Goal: Task Accomplishment & Management: Complete application form

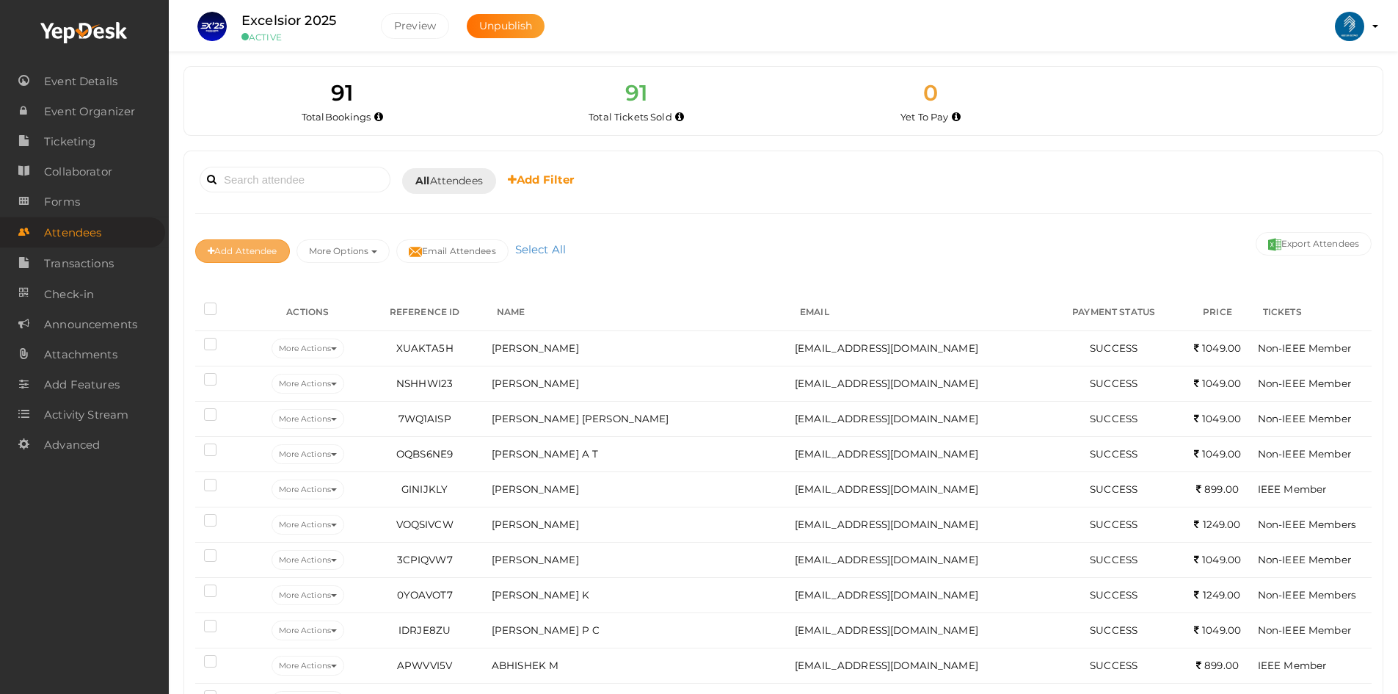
click at [255, 251] on button "Add Attendee" at bounding box center [242, 250] width 95 height 23
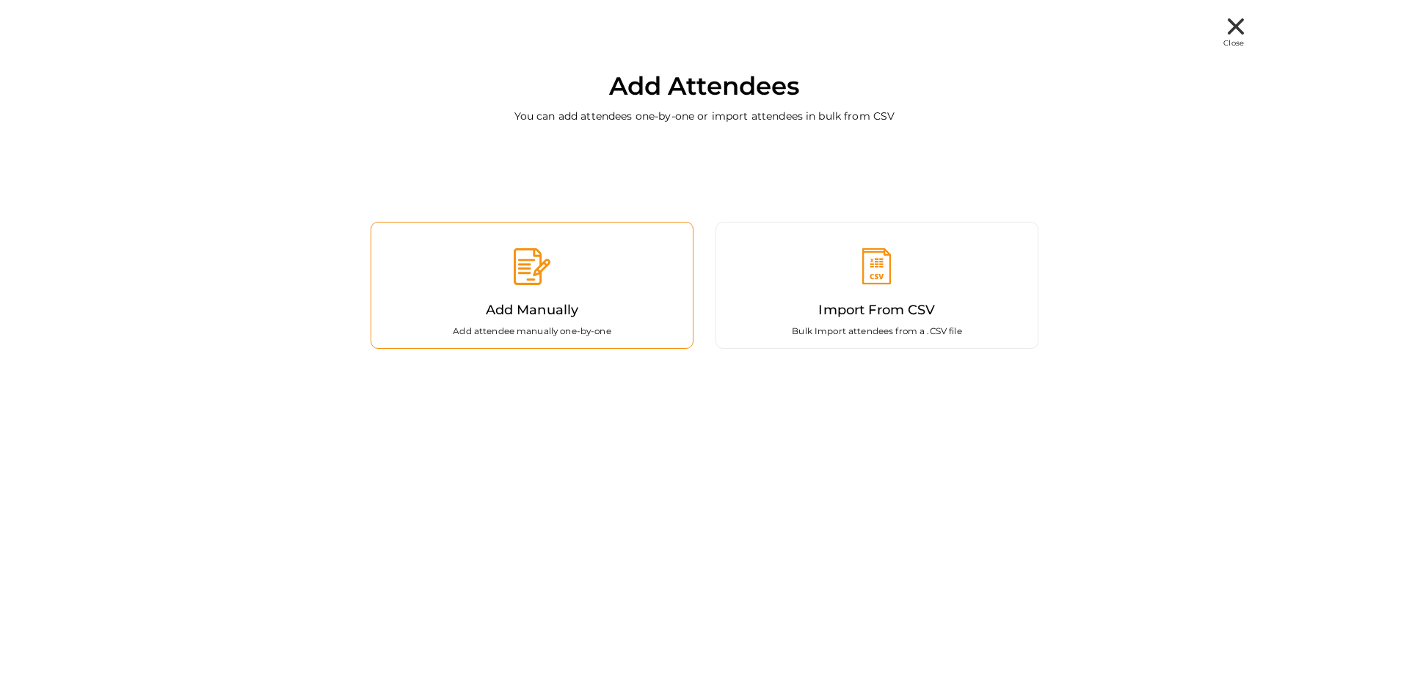
click at [637, 264] on div "Add Manually Add attendee manually one-by-one" at bounding box center [532, 285] width 323 height 127
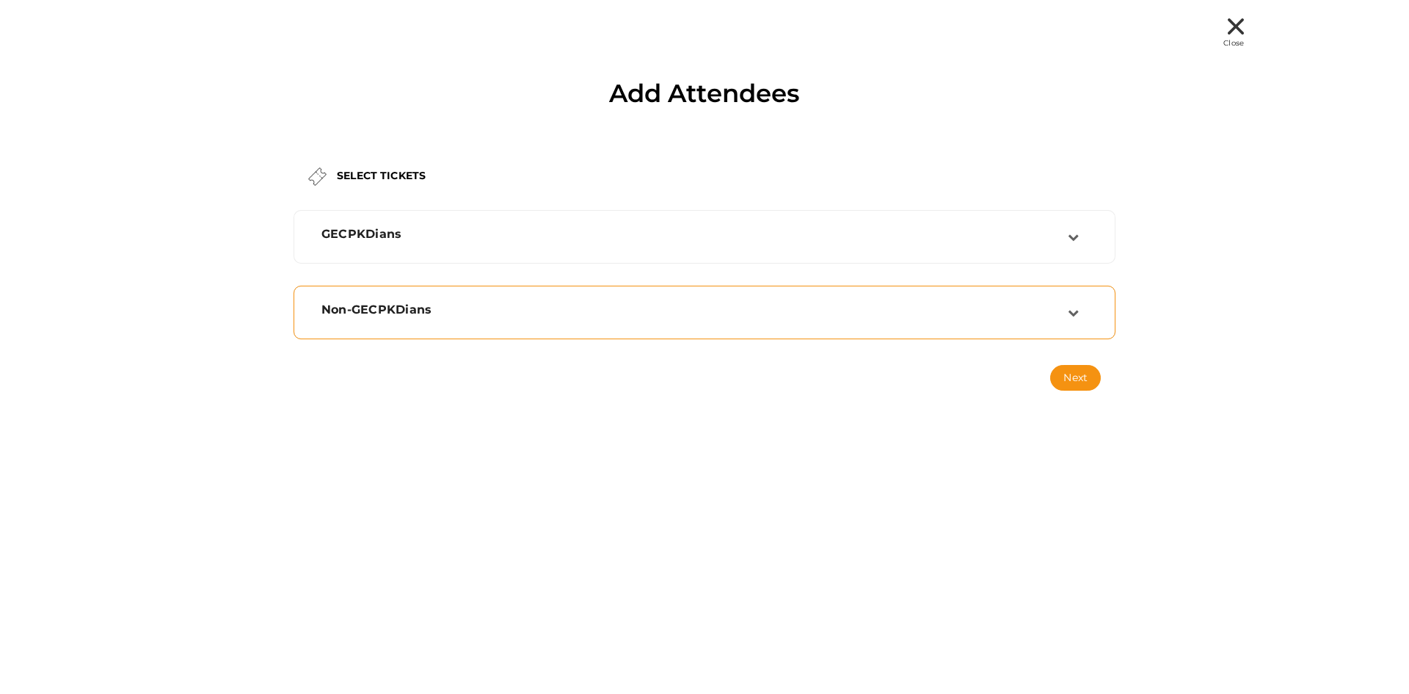
click at [684, 313] on div "Non-GECPKDians" at bounding box center [694, 309] width 746 height 14
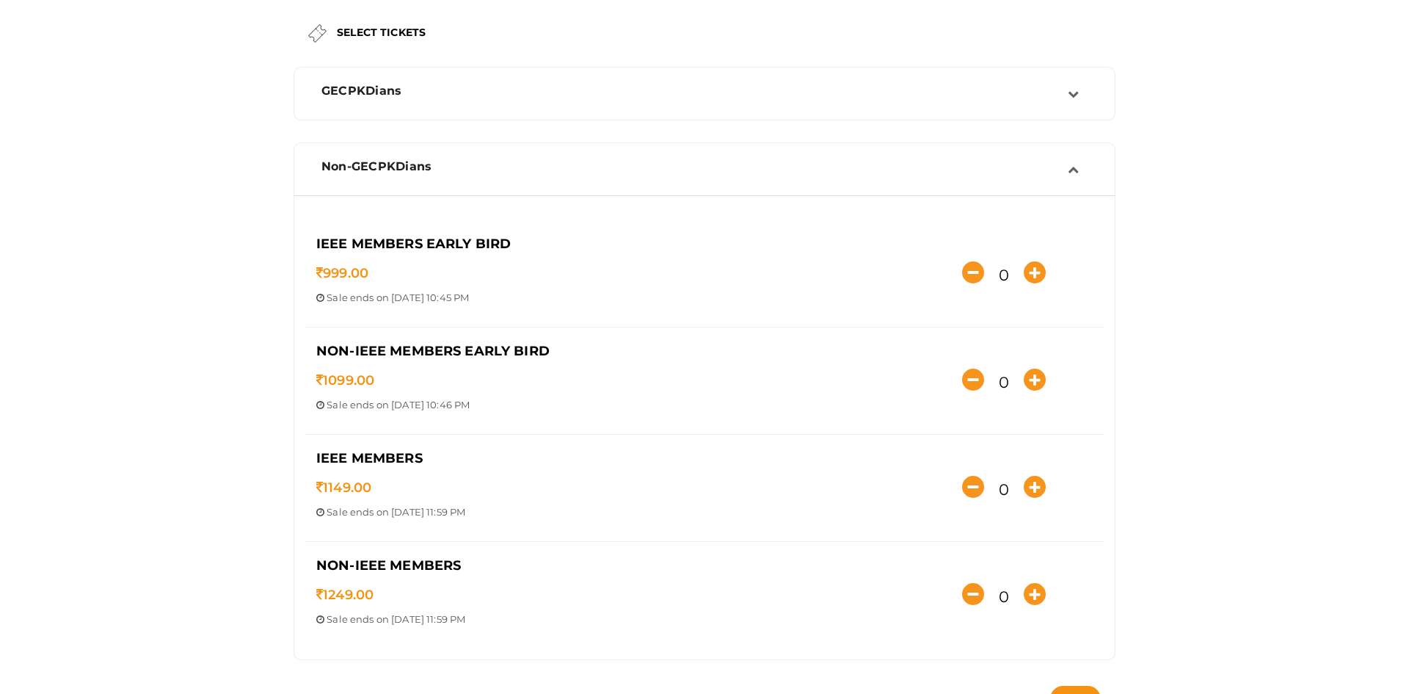
scroll to position [196, 0]
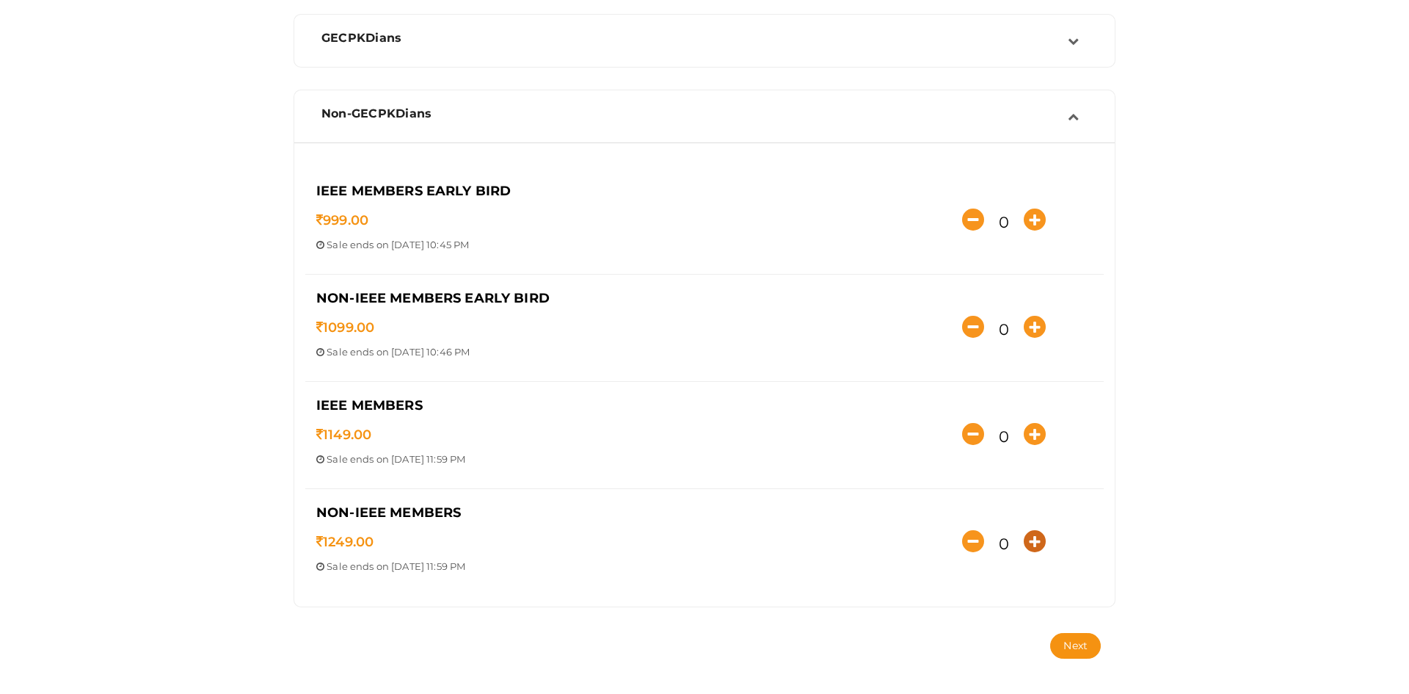
click at [1031, 533] on icon "button" at bounding box center [1035, 541] width 22 height 22
type input "1"
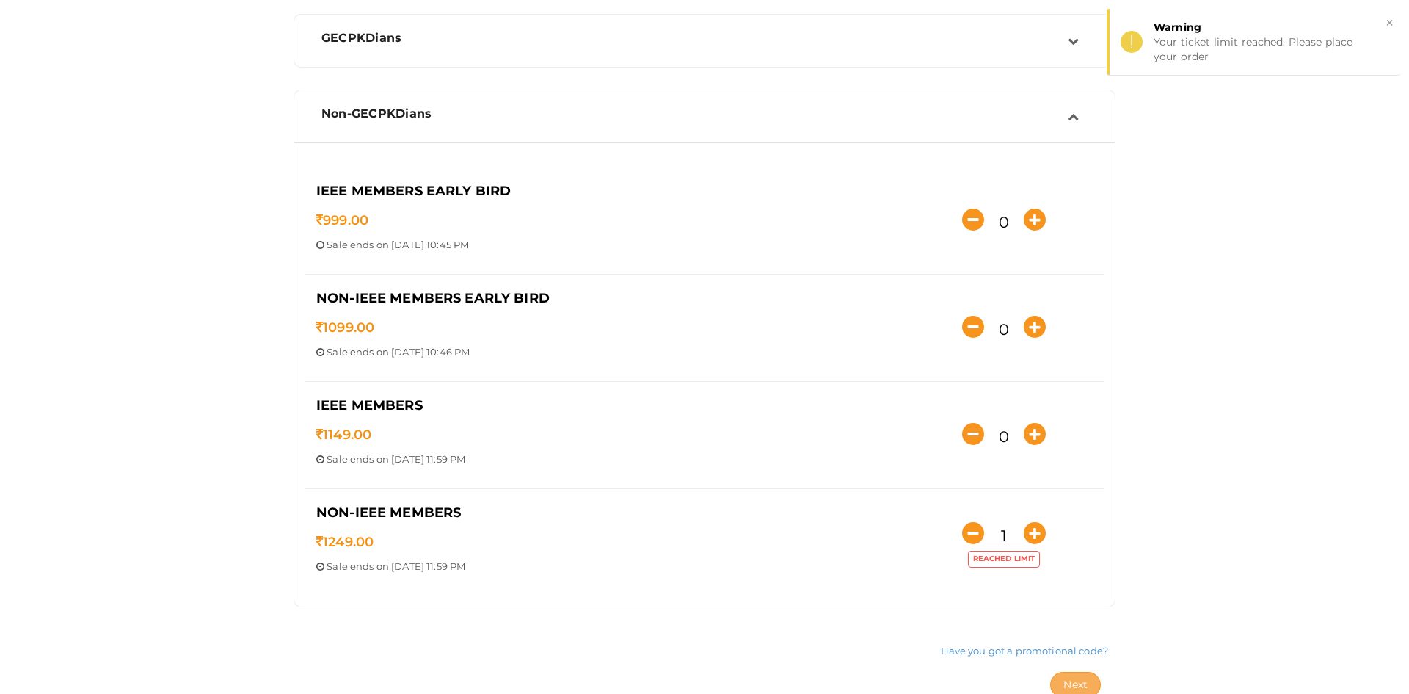
click at [1072, 675] on button "Next" at bounding box center [1075, 685] width 51 height 26
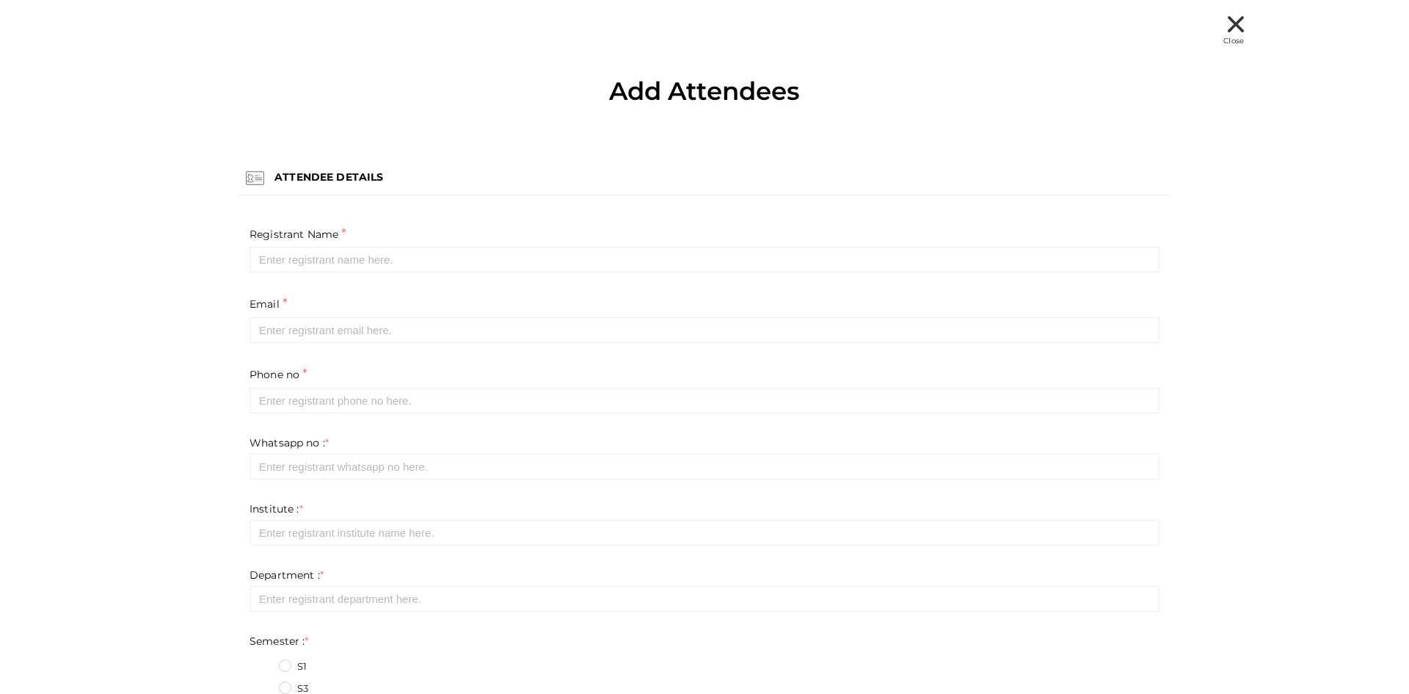
scroll to position [0, 0]
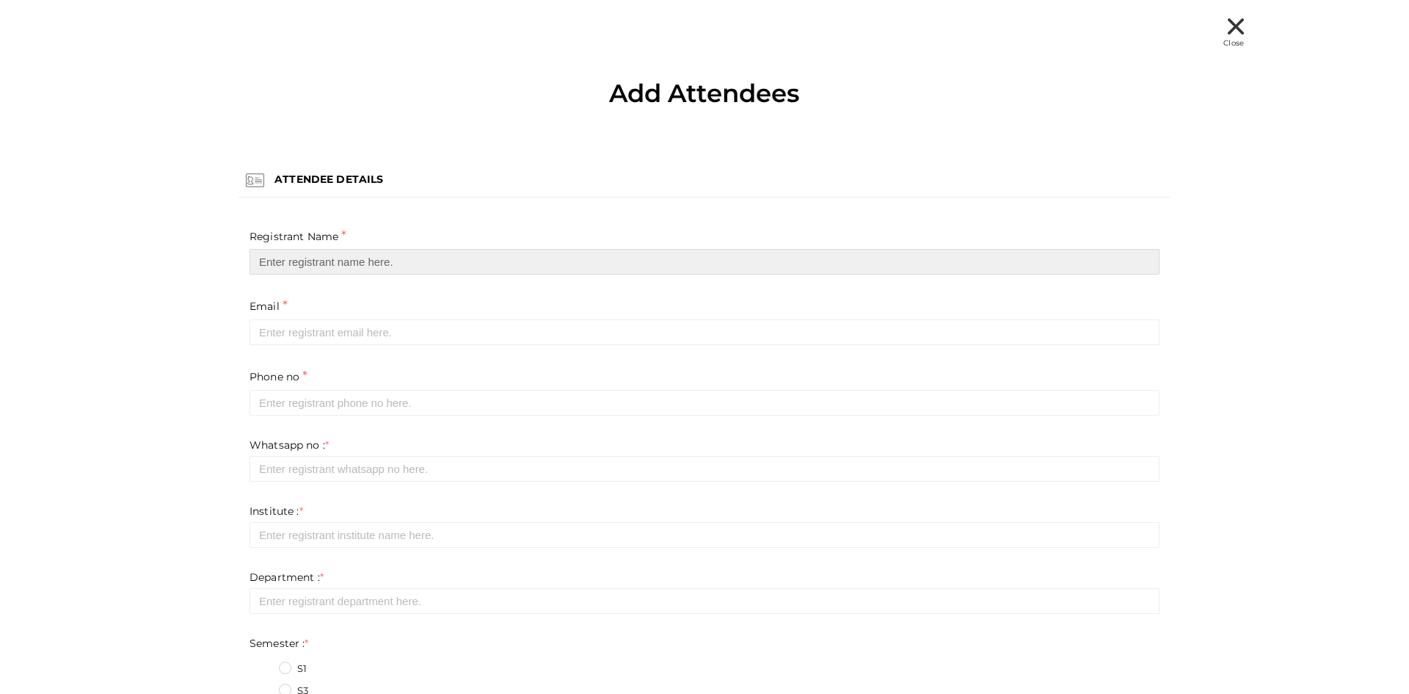
click at [374, 256] on input "text" at bounding box center [705, 262] width 910 height 26
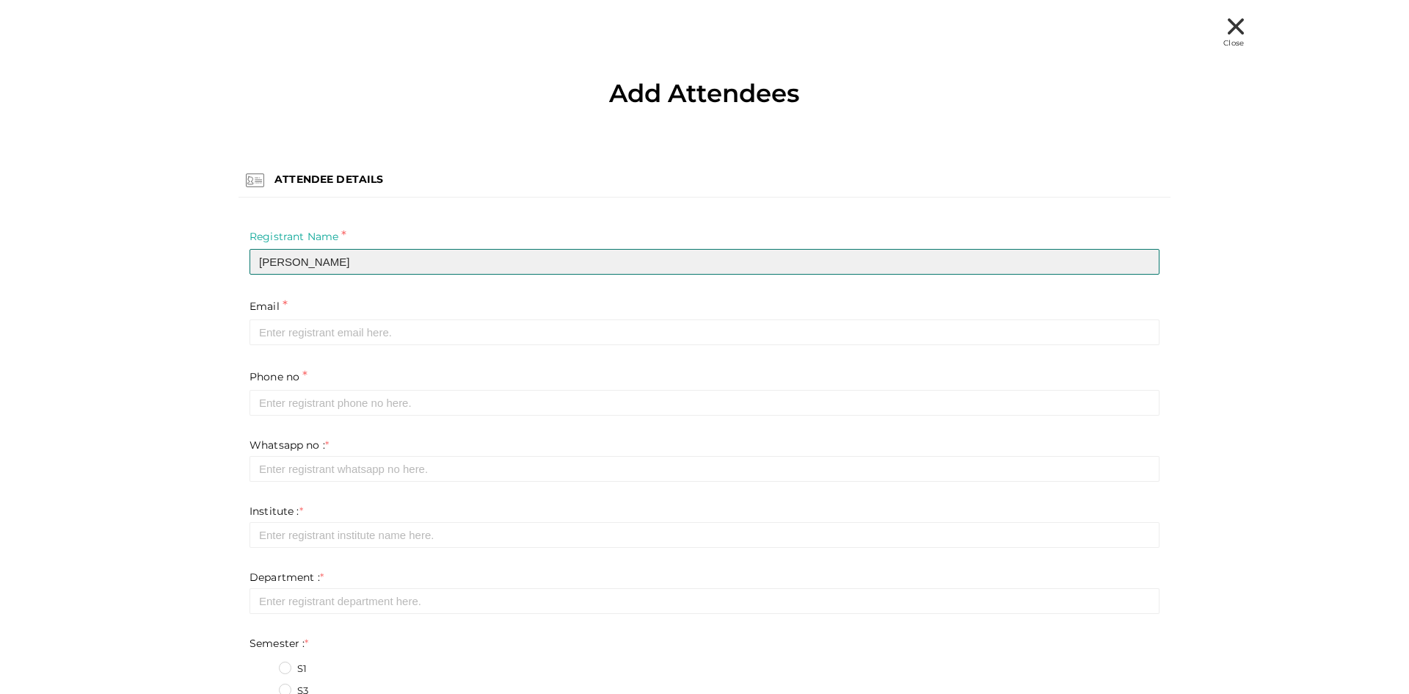
type input "Basil Paul"
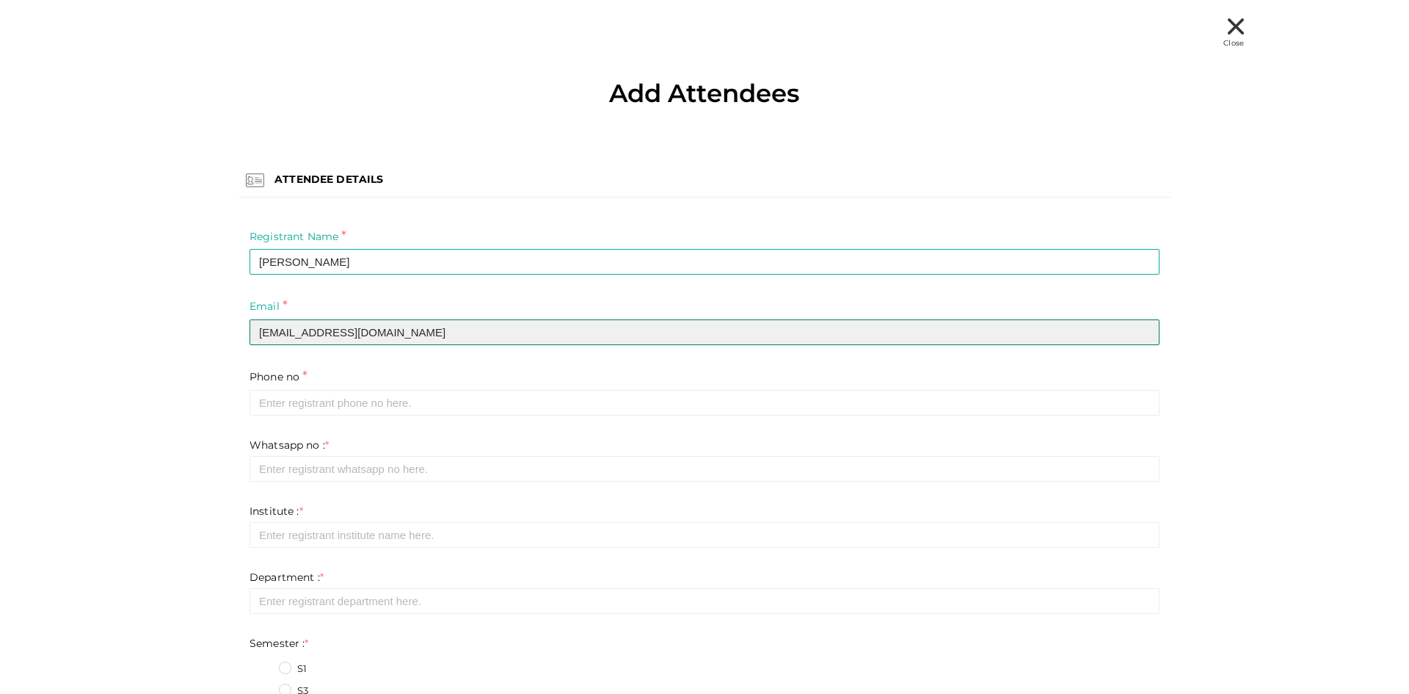
type input "paulbasil248@gmail.com"
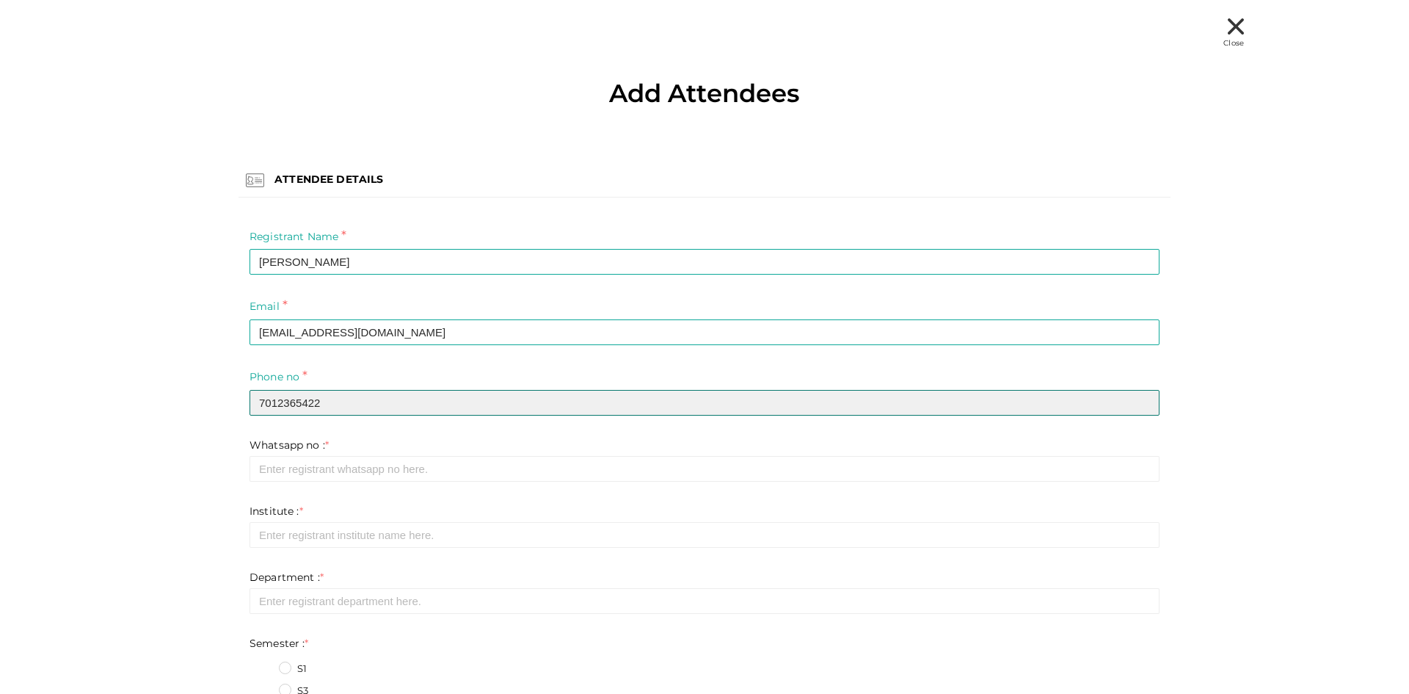
type input "7012365422"
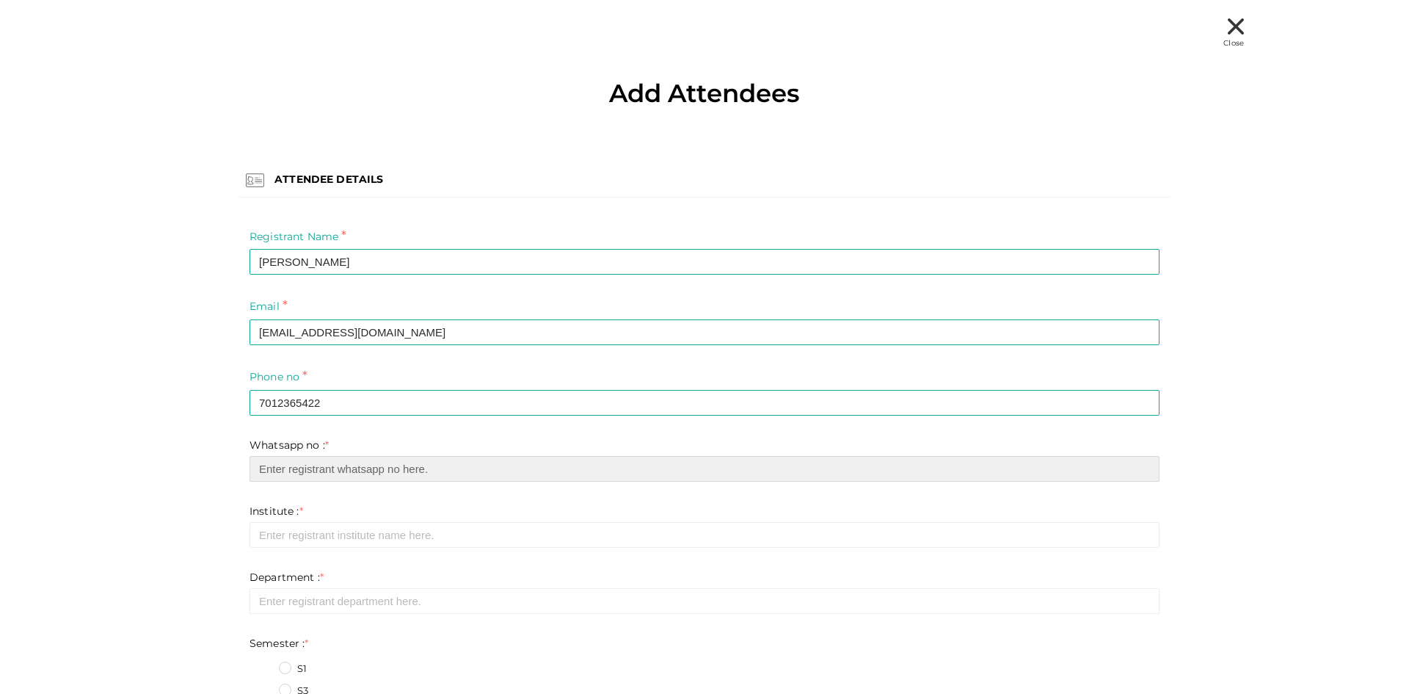
click at [349, 473] on input "text" at bounding box center [705, 469] width 910 height 26
paste input "7012365422"
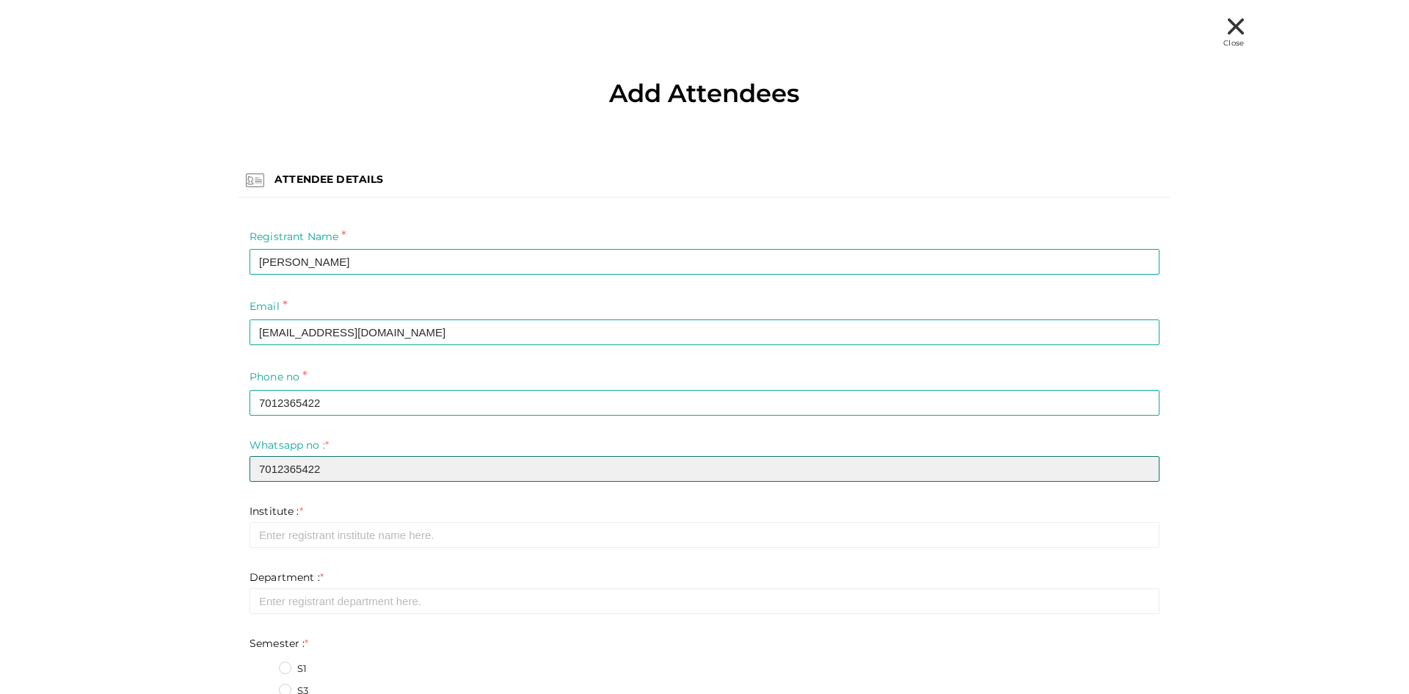
type input "7012365422"
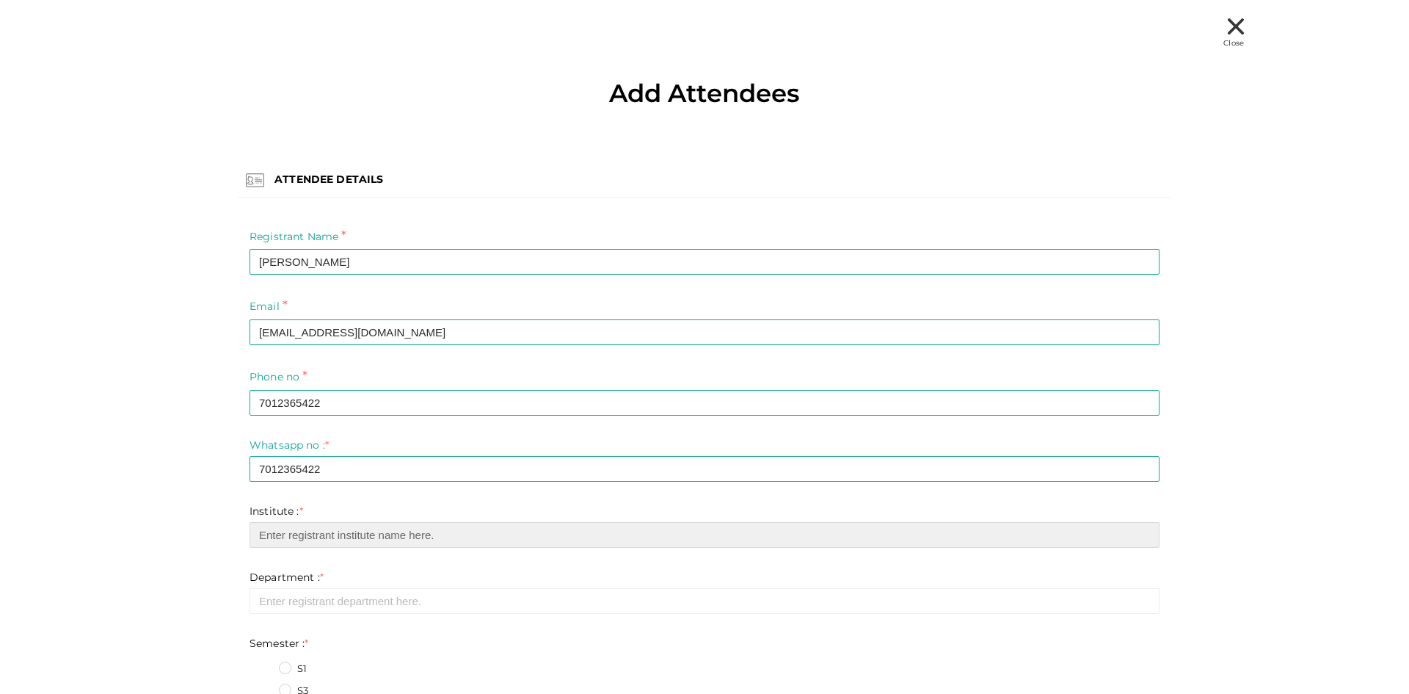
click at [343, 531] on input "text" at bounding box center [705, 535] width 910 height 26
type input "FISAT"
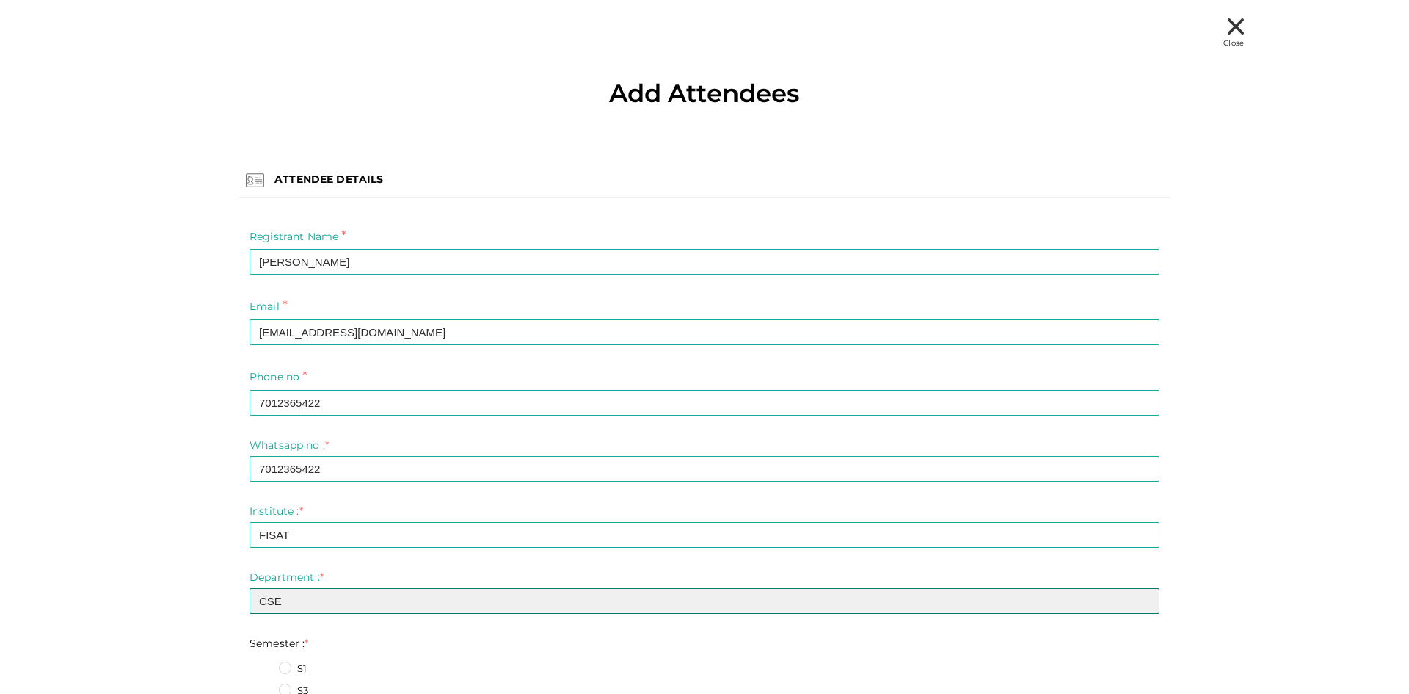
type input "CSE"
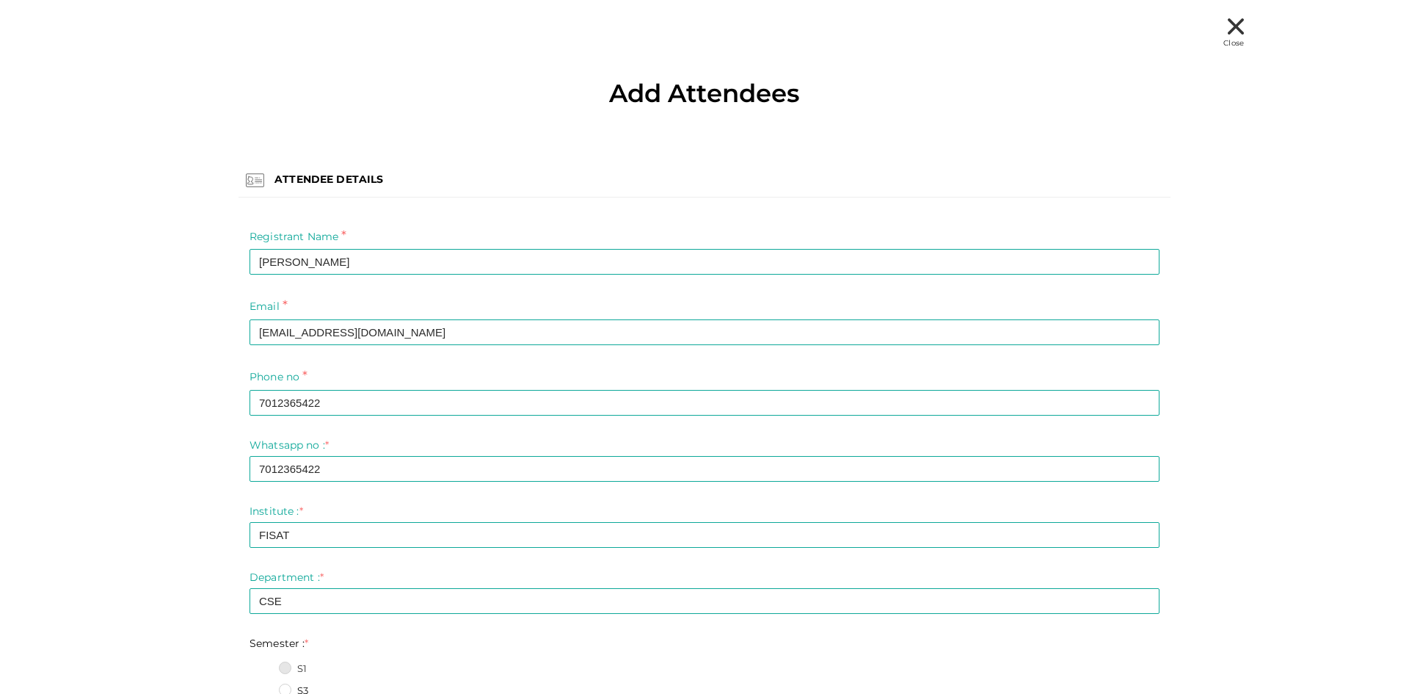
click at [264, 664] on input "S1" at bounding box center [264, 664] width 0 height 0
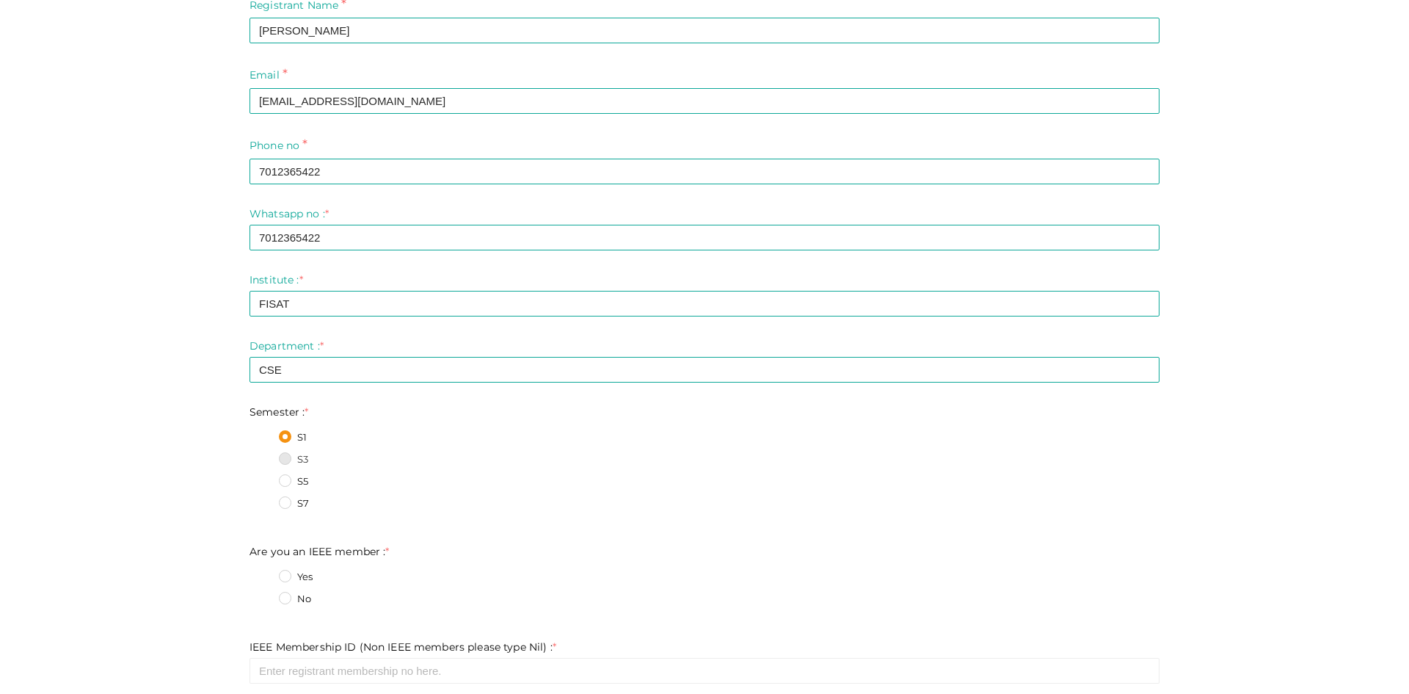
scroll to position [391, 0]
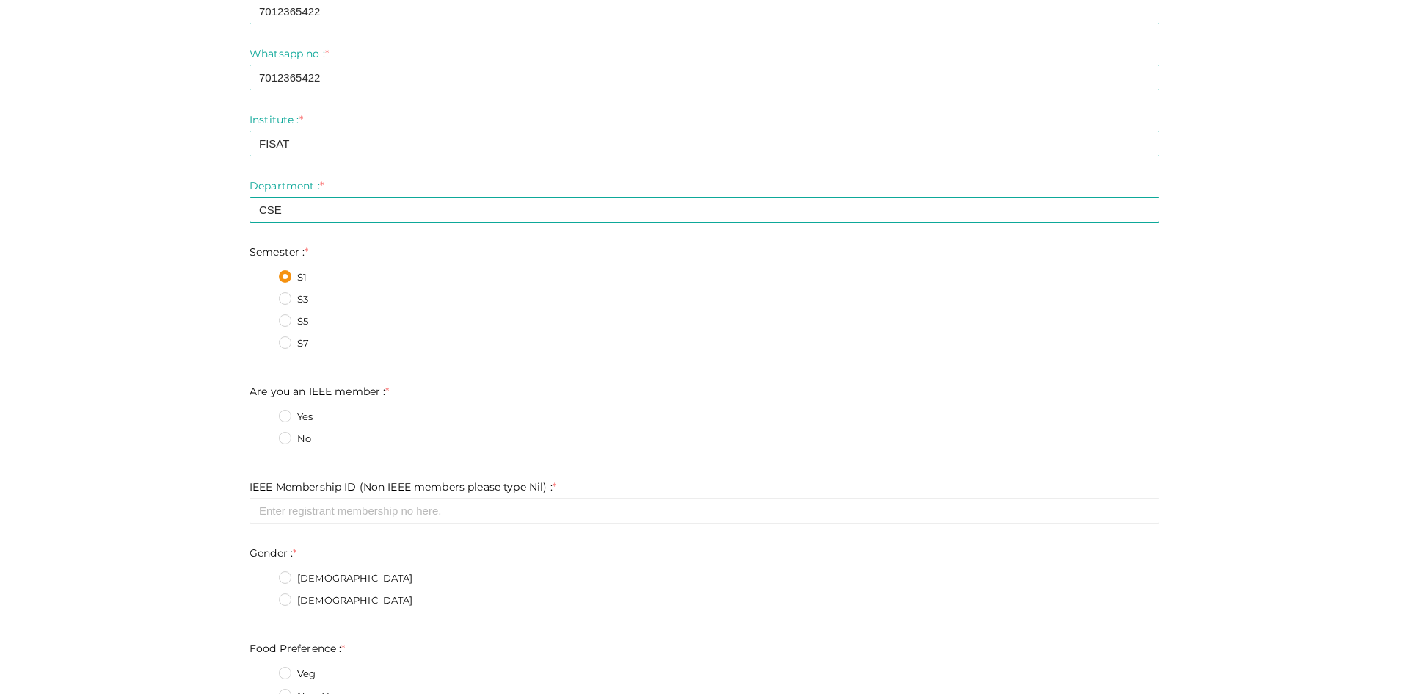
click at [279, 434] on label "No" at bounding box center [295, 439] width 32 height 15
click at [264, 435] on member\+1\+ "No" at bounding box center [264, 435] width 0 height 0
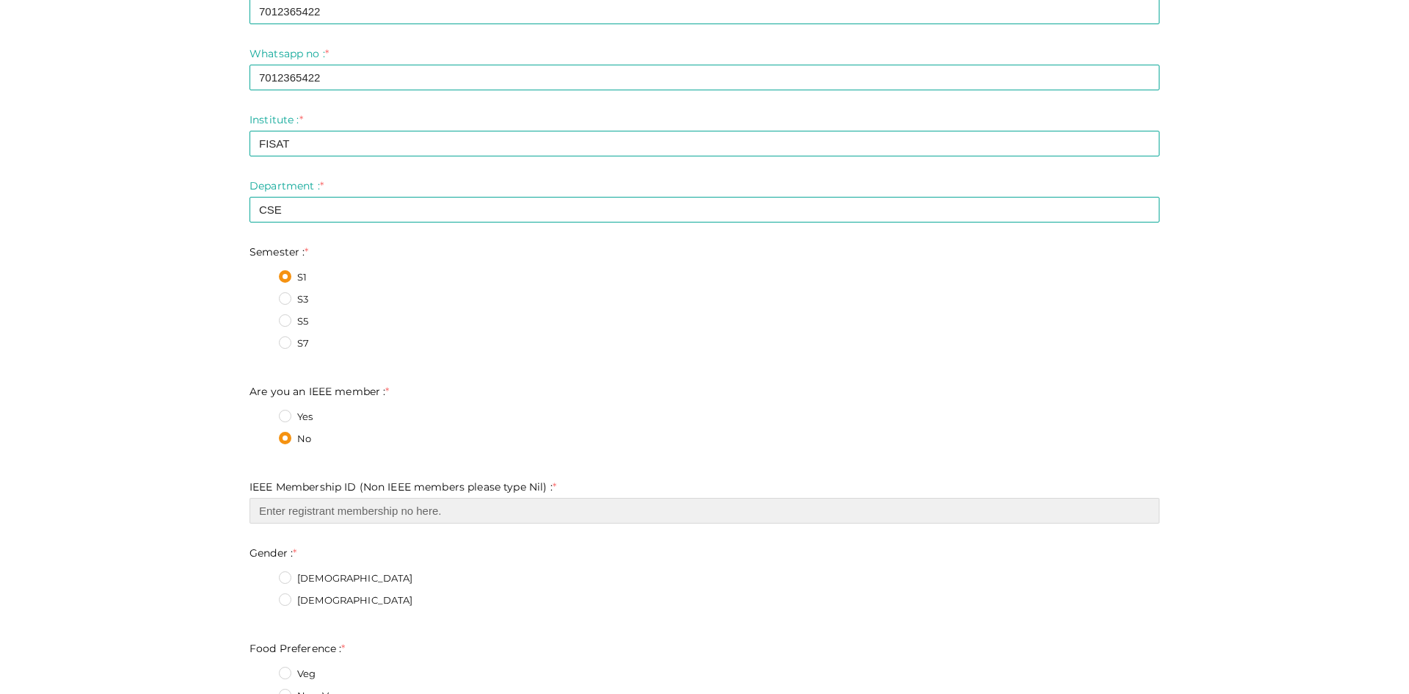
click at [291, 510] on input "text" at bounding box center [705, 511] width 910 height 26
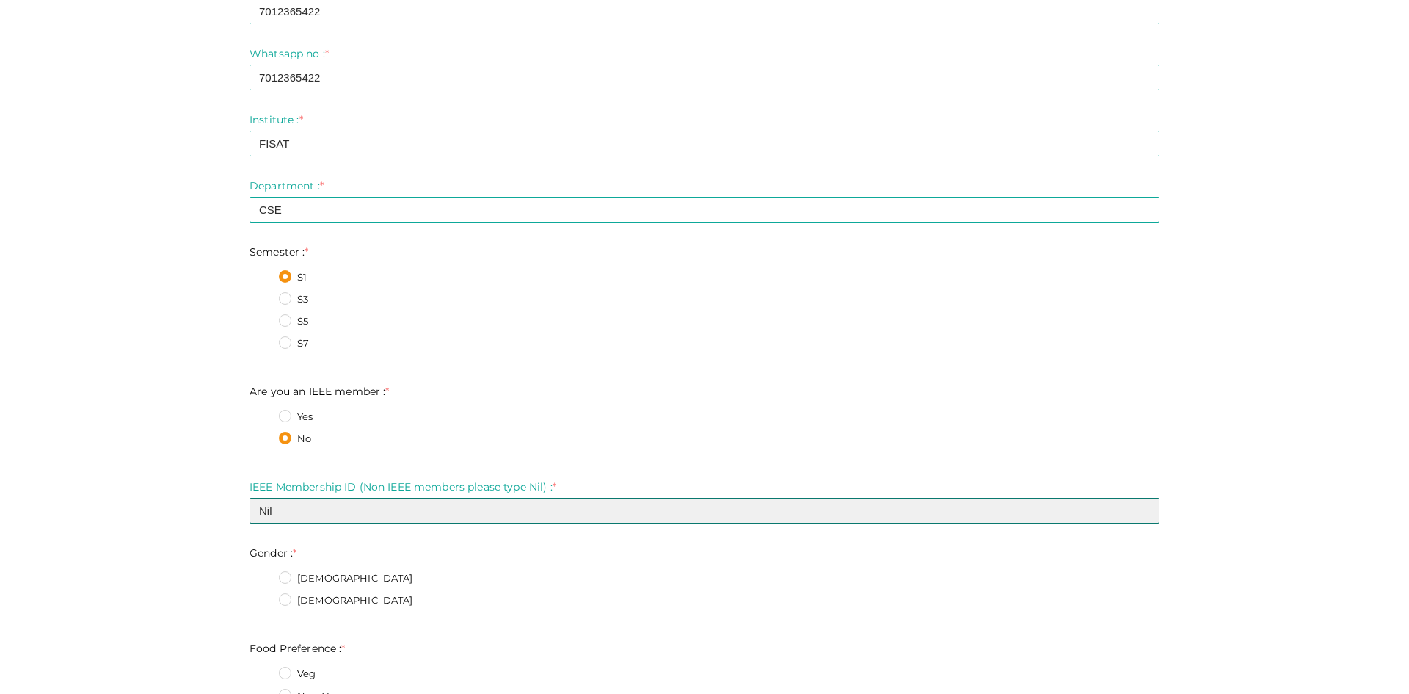
type input "Nil"
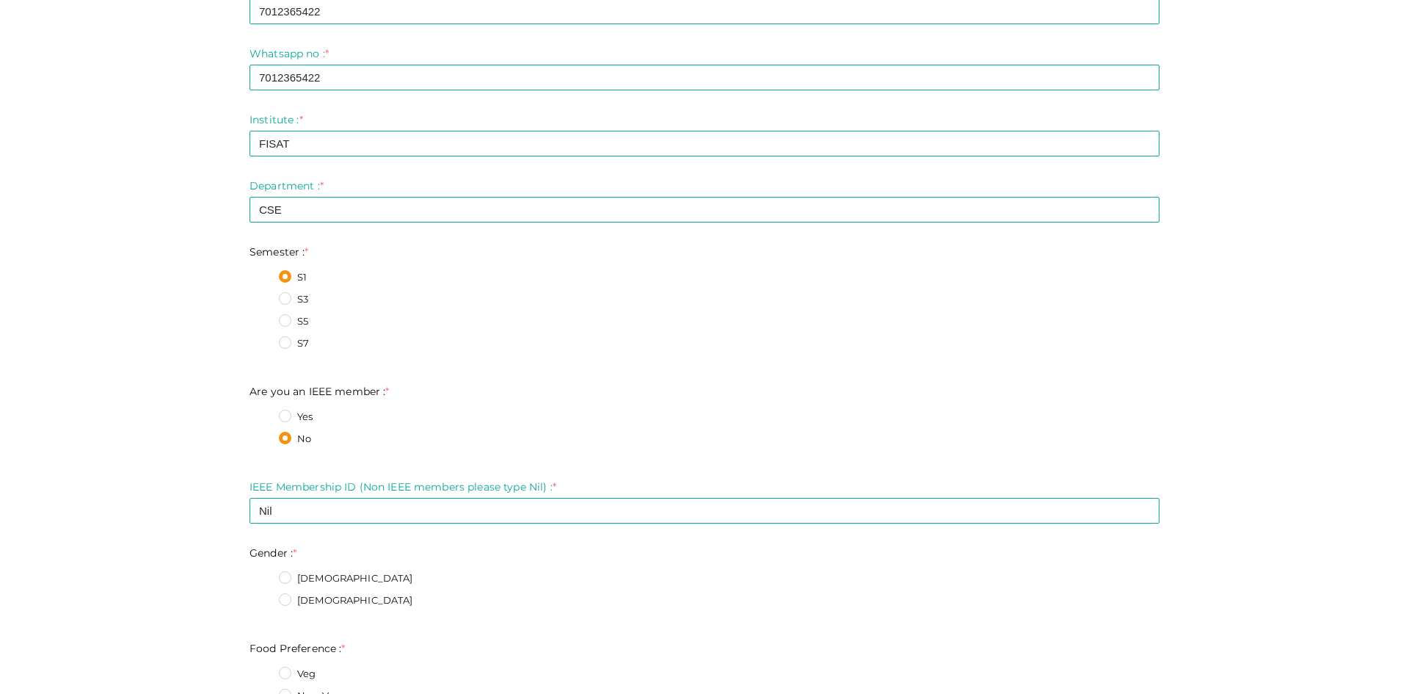
click at [271, 573] on fieldset "Male Female" at bounding box center [705, 591] width 910 height 55
click at [279, 574] on label "Male" at bounding box center [346, 578] width 134 height 15
click at [264, 574] on input "Male" at bounding box center [264, 574] width 0 height 0
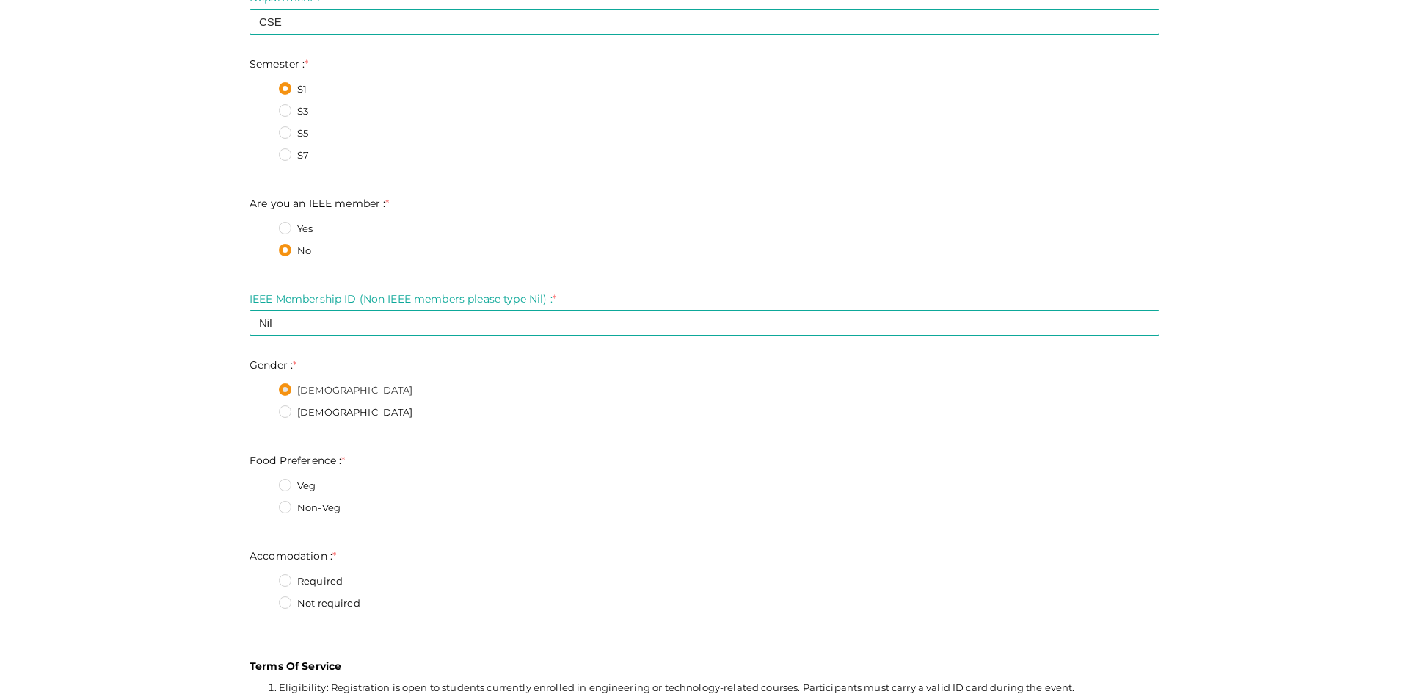
scroll to position [685, 0]
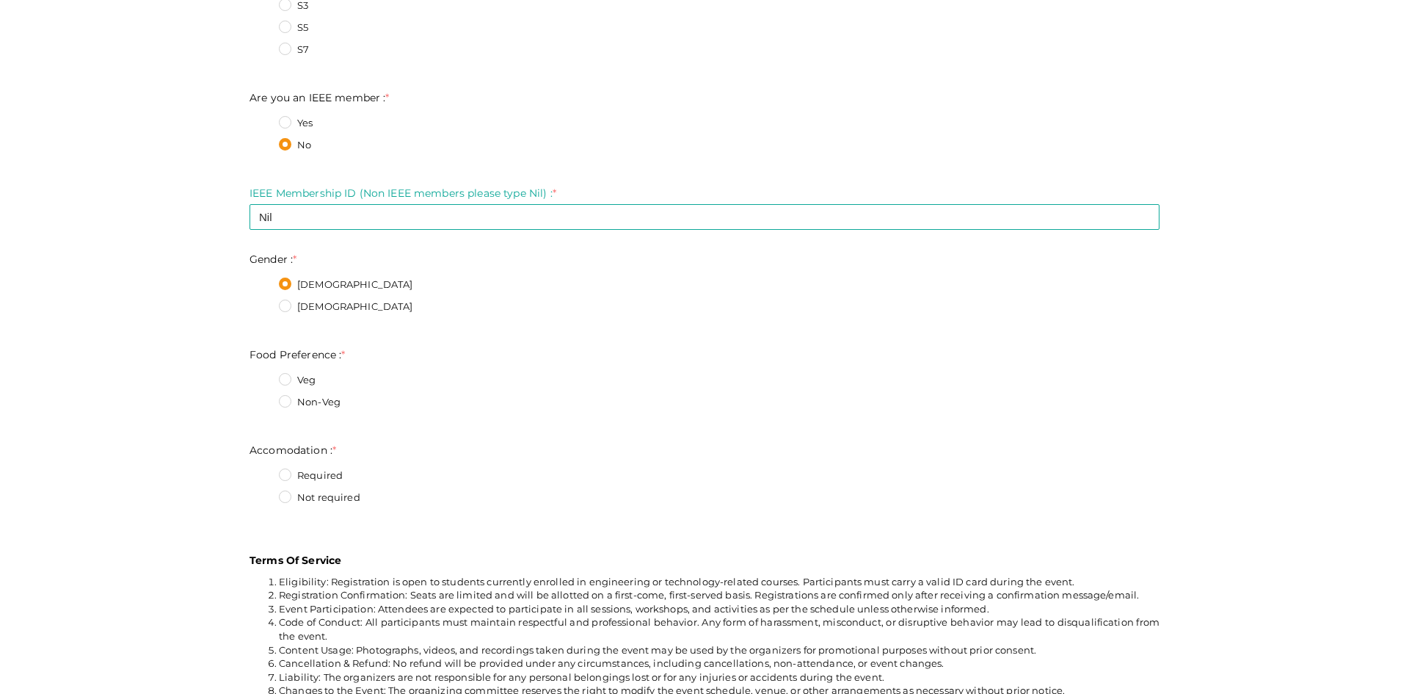
click at [280, 399] on label "Non-Veg" at bounding box center [310, 402] width 62 height 15
click at [264, 398] on Preference\+1\+ "Non-Veg" at bounding box center [264, 398] width 0 height 0
click at [279, 474] on label "Required" at bounding box center [311, 475] width 64 height 15
click at [264, 471] on input "Required" at bounding box center [264, 471] width 0 height 0
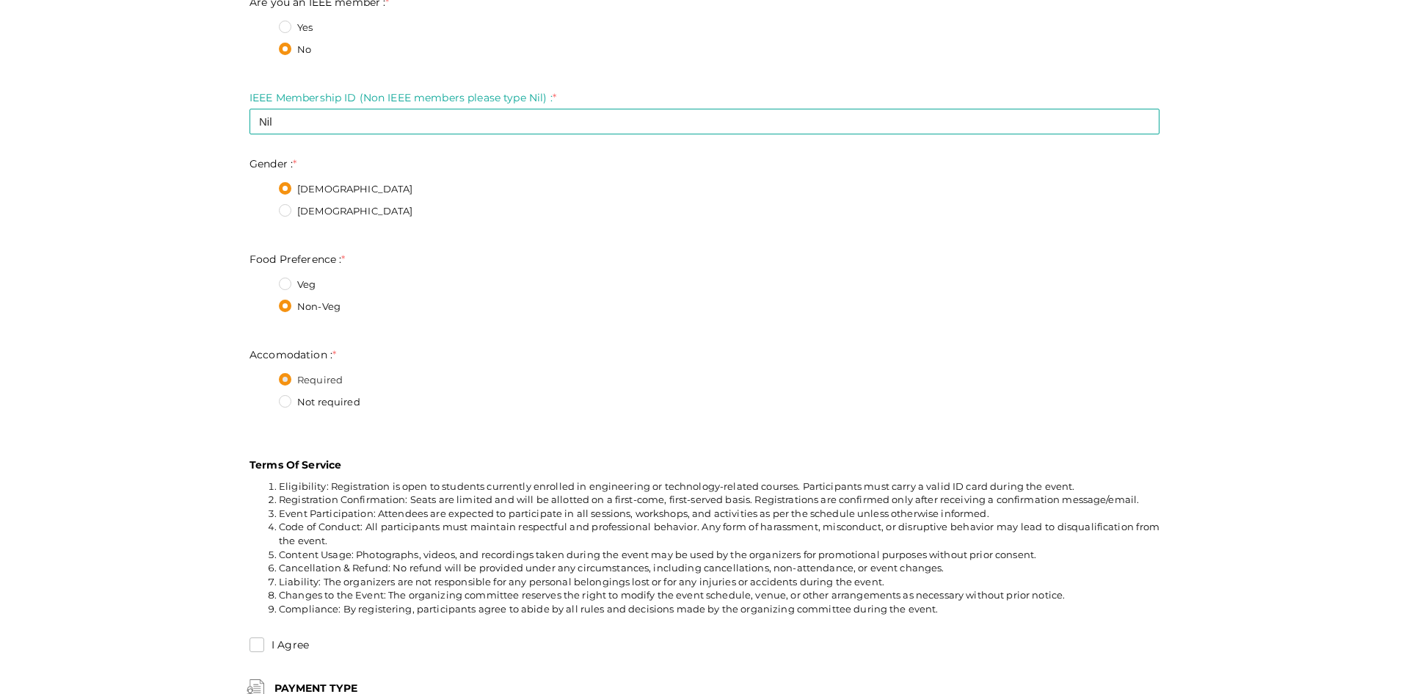
scroll to position [881, 0]
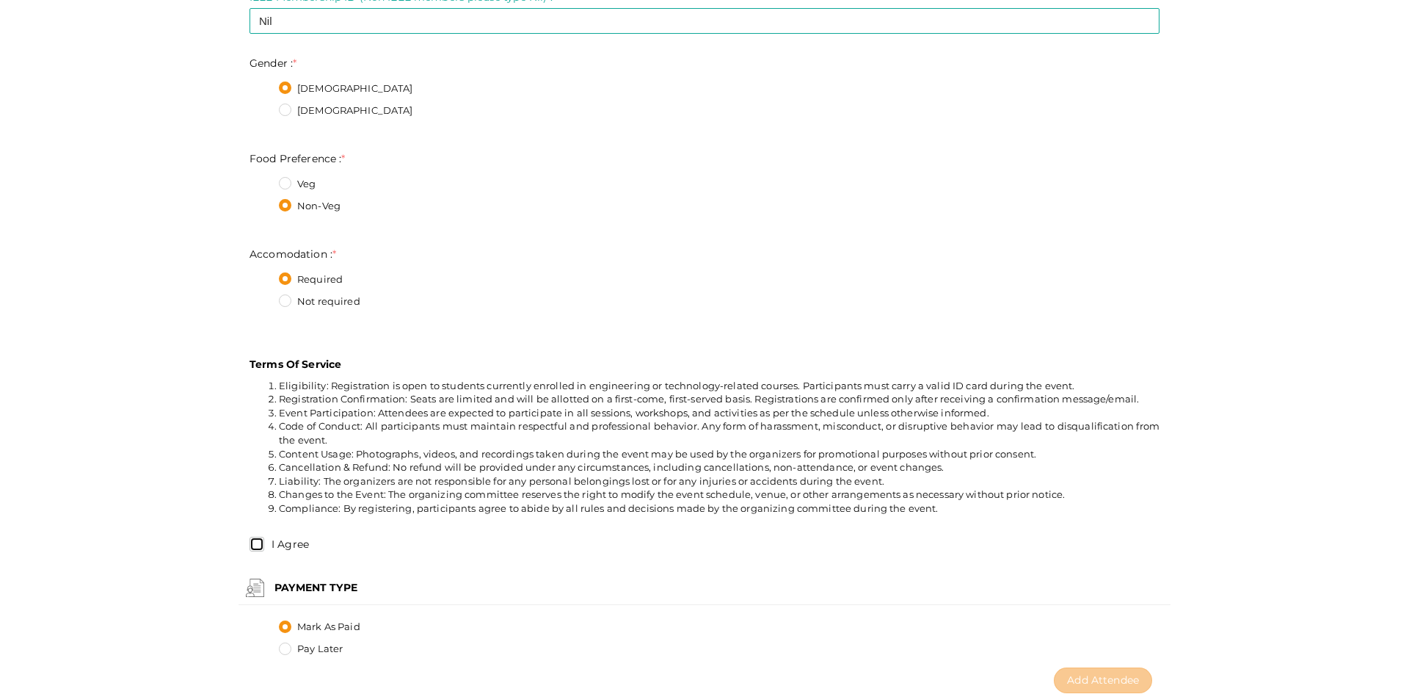
click at [252, 545] on input "I Agree" at bounding box center [257, 544] width 15 height 15
checkbox input "true"
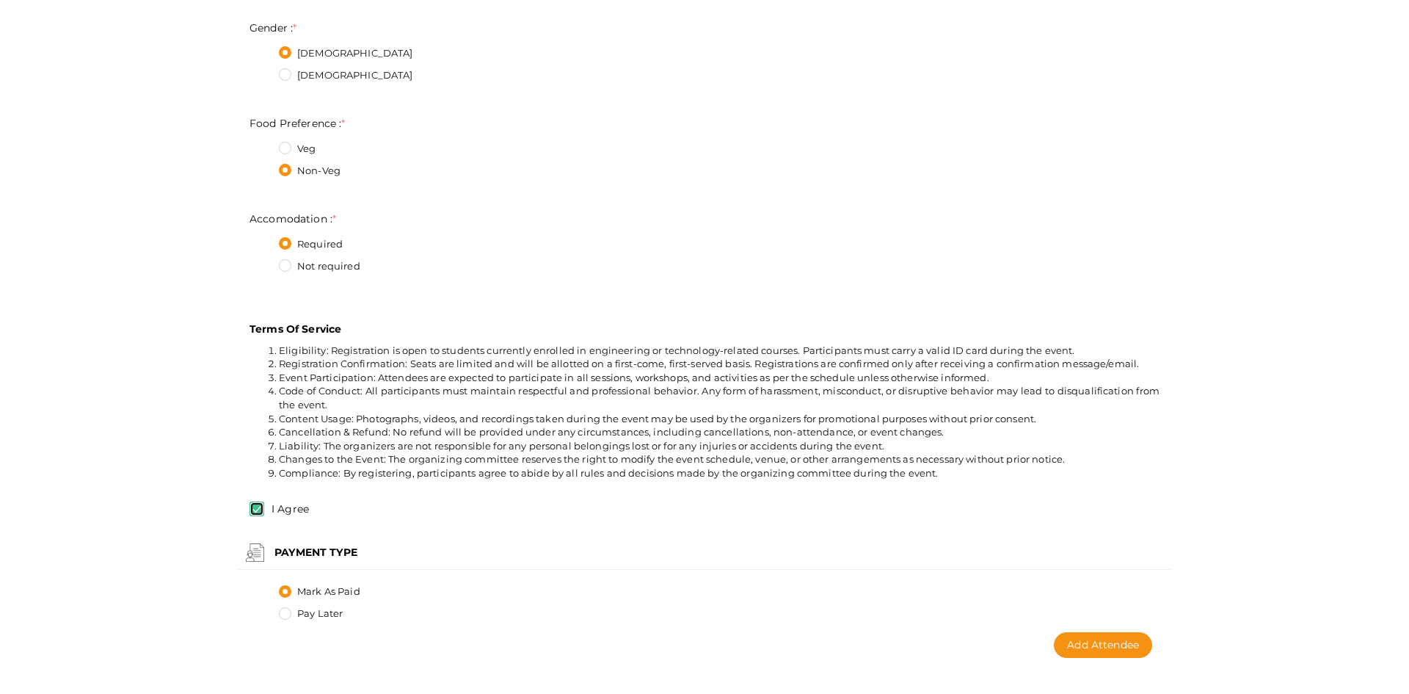
scroll to position [950, 0]
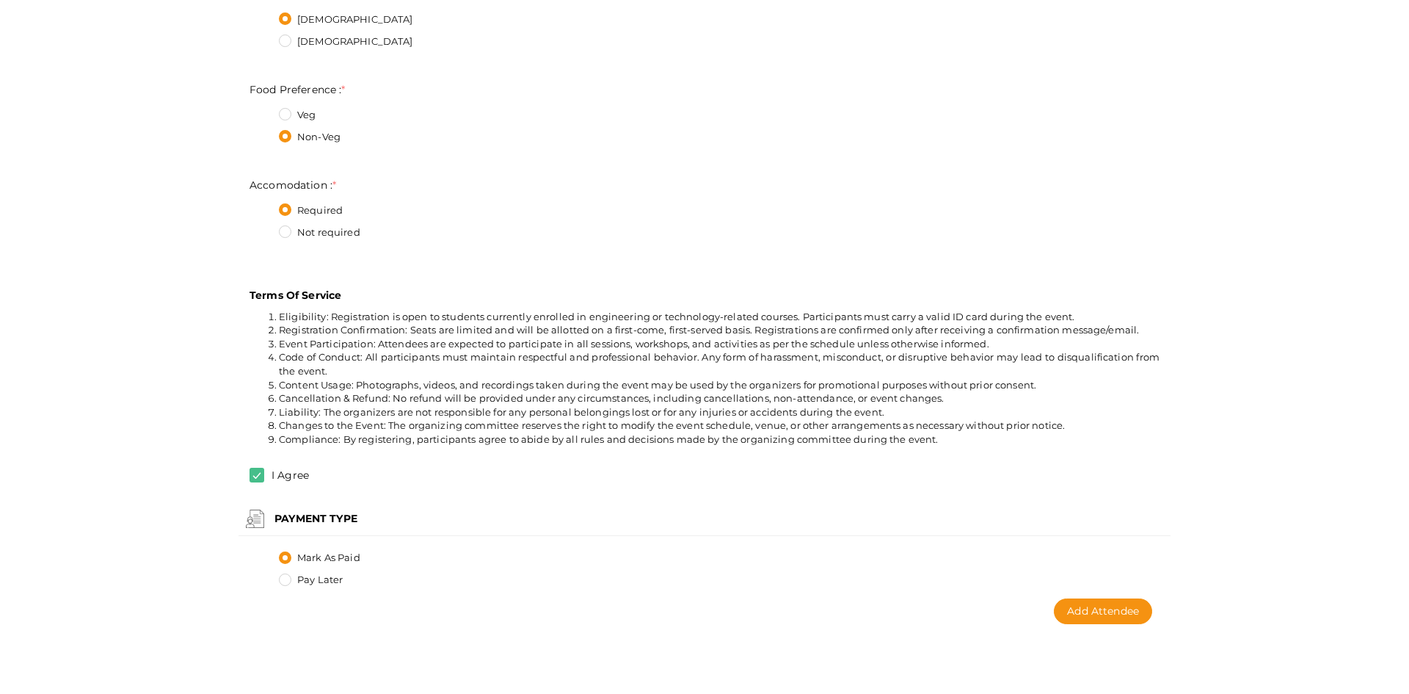
click at [279, 578] on label "Pay Later" at bounding box center [311, 580] width 64 height 15
click at [264, 575] on input "Pay Later" at bounding box center [264, 575] width 0 height 0
click at [1109, 616] on span "Add Attendee" at bounding box center [1103, 610] width 72 height 13
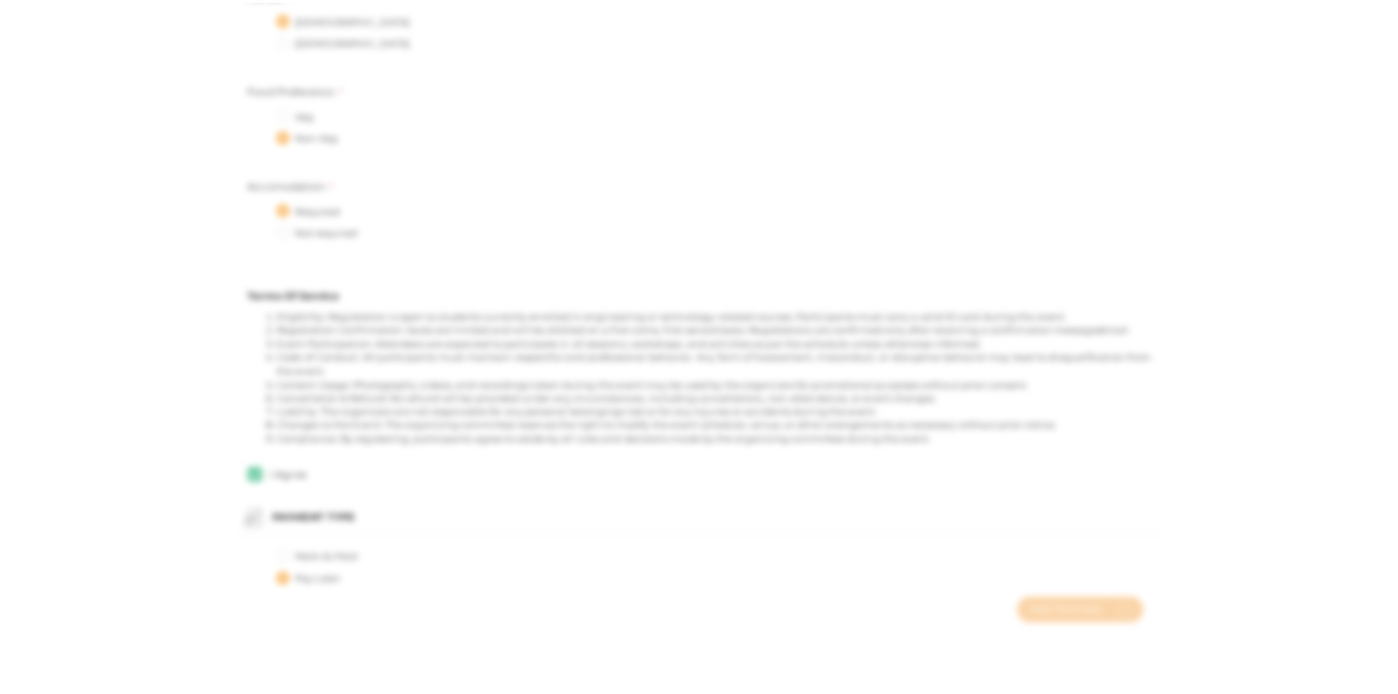
scroll to position [0, 0]
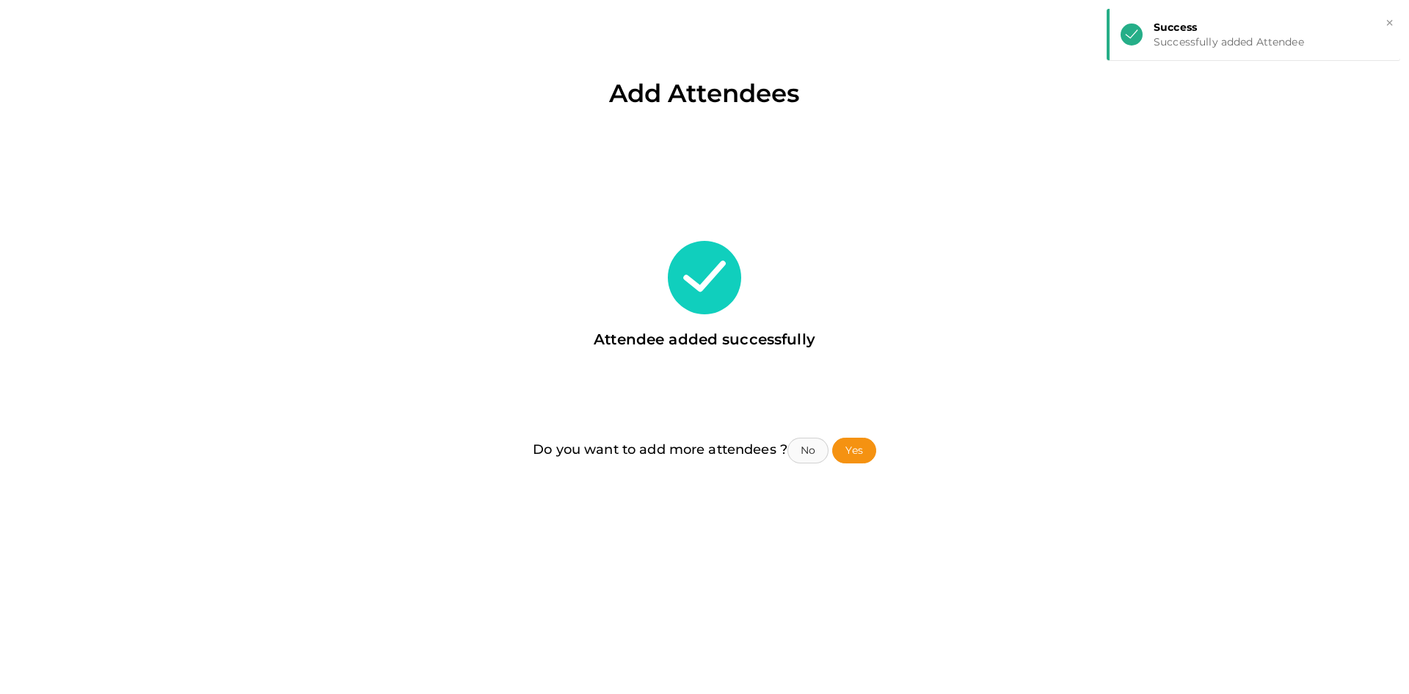
click at [810, 455] on button "No" at bounding box center [808, 450] width 41 height 26
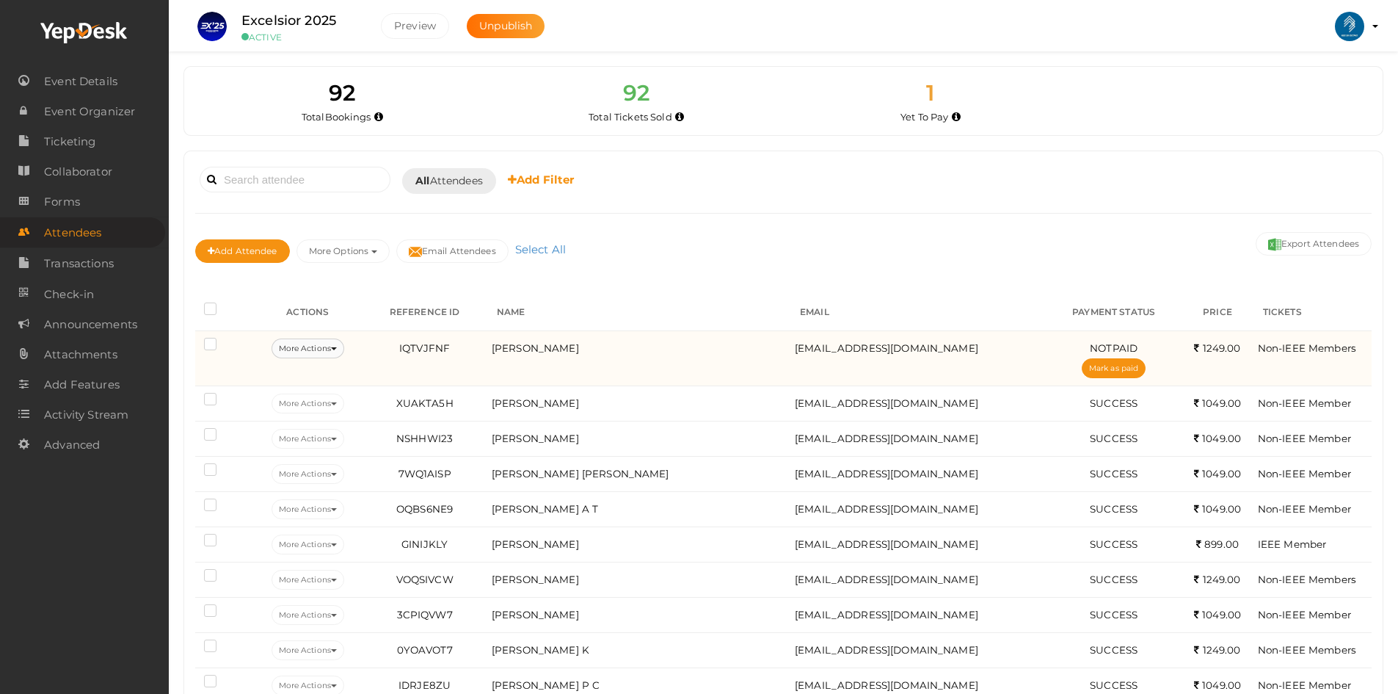
click at [321, 349] on button "More Actions" at bounding box center [308, 348] width 73 height 20
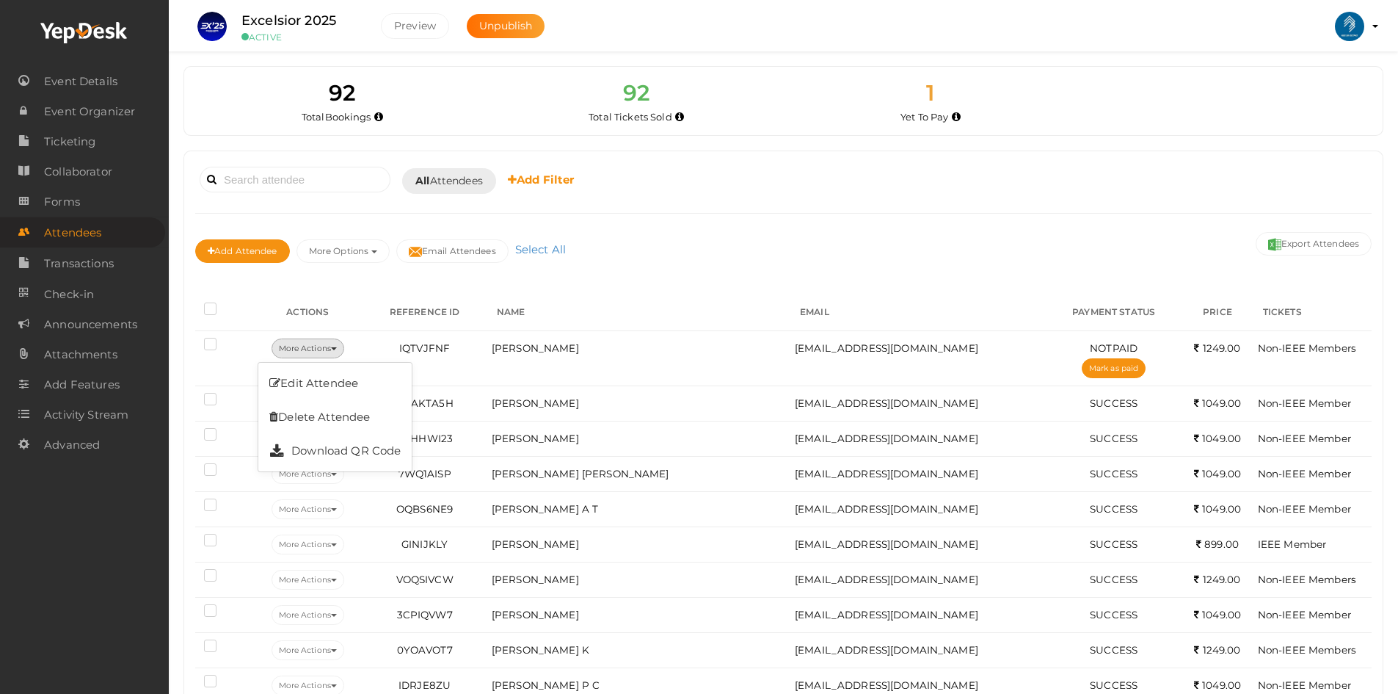
click at [386, 297] on th "REFERENCE ID" at bounding box center [424, 312] width 126 height 37
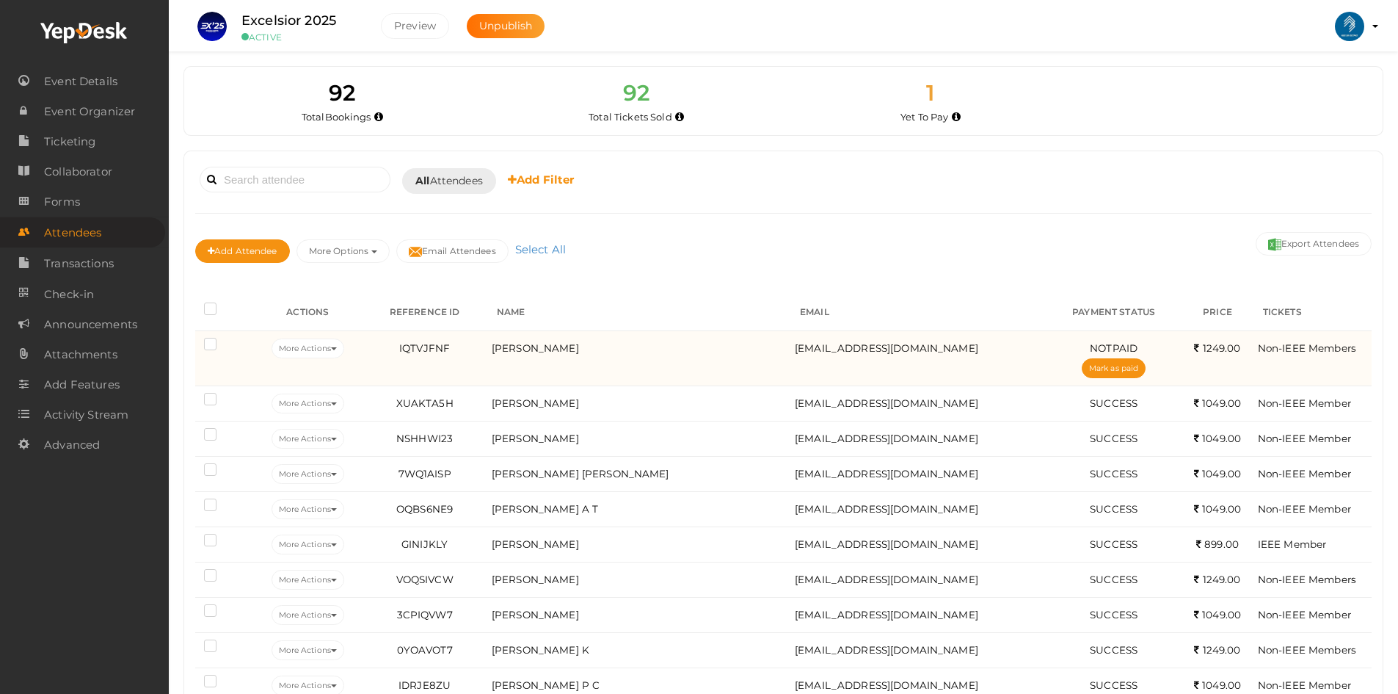
click at [324, 336] on td "More Actions Edit Attendee Delete Attendee Resend Confirmation Download QR Code" at bounding box center [307, 357] width 107 height 55
click at [323, 340] on button "More Actions" at bounding box center [308, 348] width 73 height 20
click at [290, 351] on button "More Actions" at bounding box center [308, 348] width 73 height 20
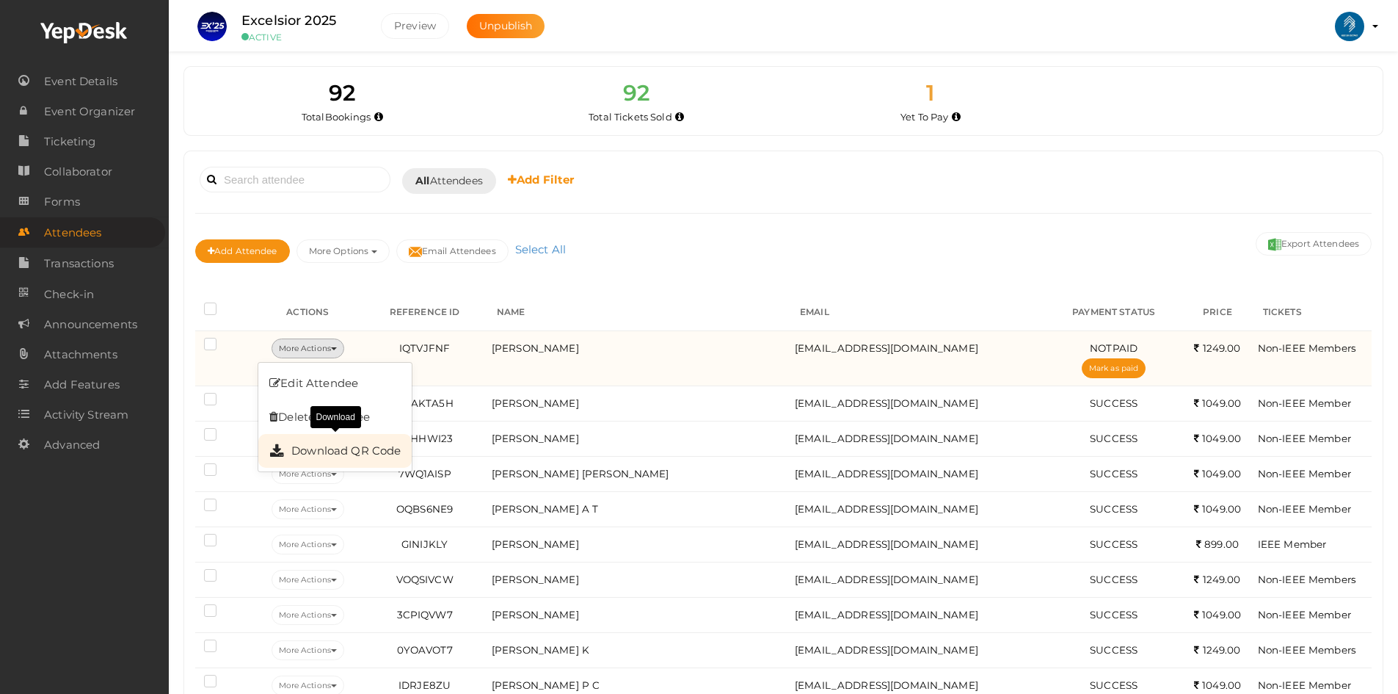
click at [326, 457] on link "Download QR Code" at bounding box center [334, 451] width 153 height 34
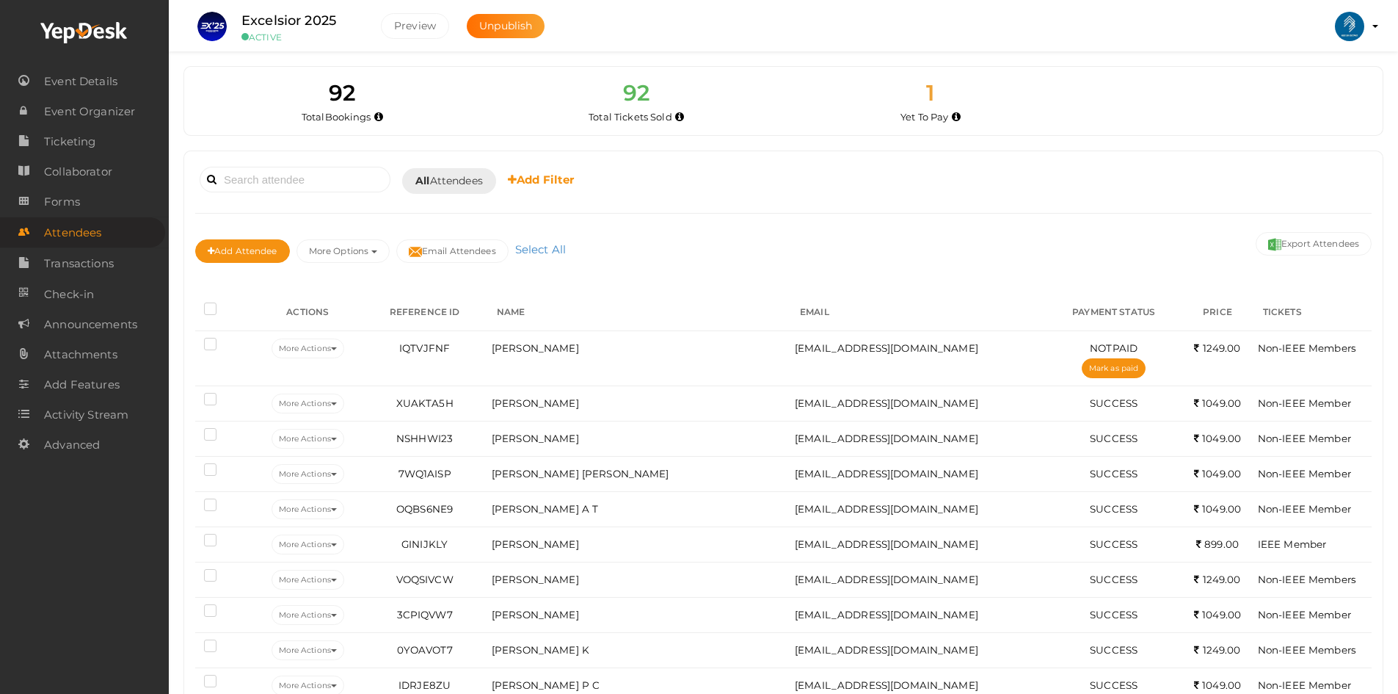
drag, startPoint x: 1317, startPoint y: 7, endPoint x: 1204, endPoint y: 135, distance: 170.1
click at [1204, 135] on div "92 Total Bookings 92 Total Tickets Sold 1 Yet To Pay 0 Yet To Accept 1 Yet To P…" at bounding box center [784, 101] width 1200 height 70
